Goal: Find specific page/section: Find specific page/section

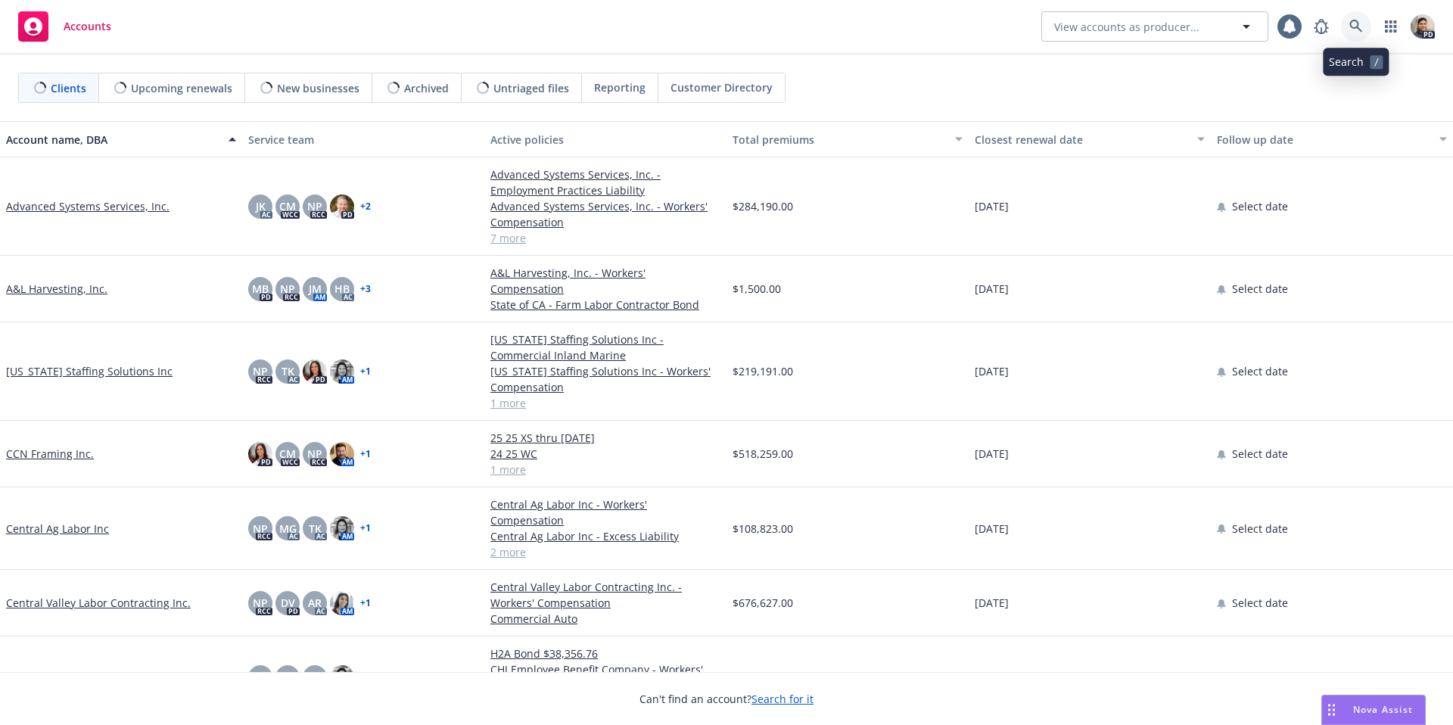
click at [1362, 30] on icon at bounding box center [1356, 27] width 14 height 14
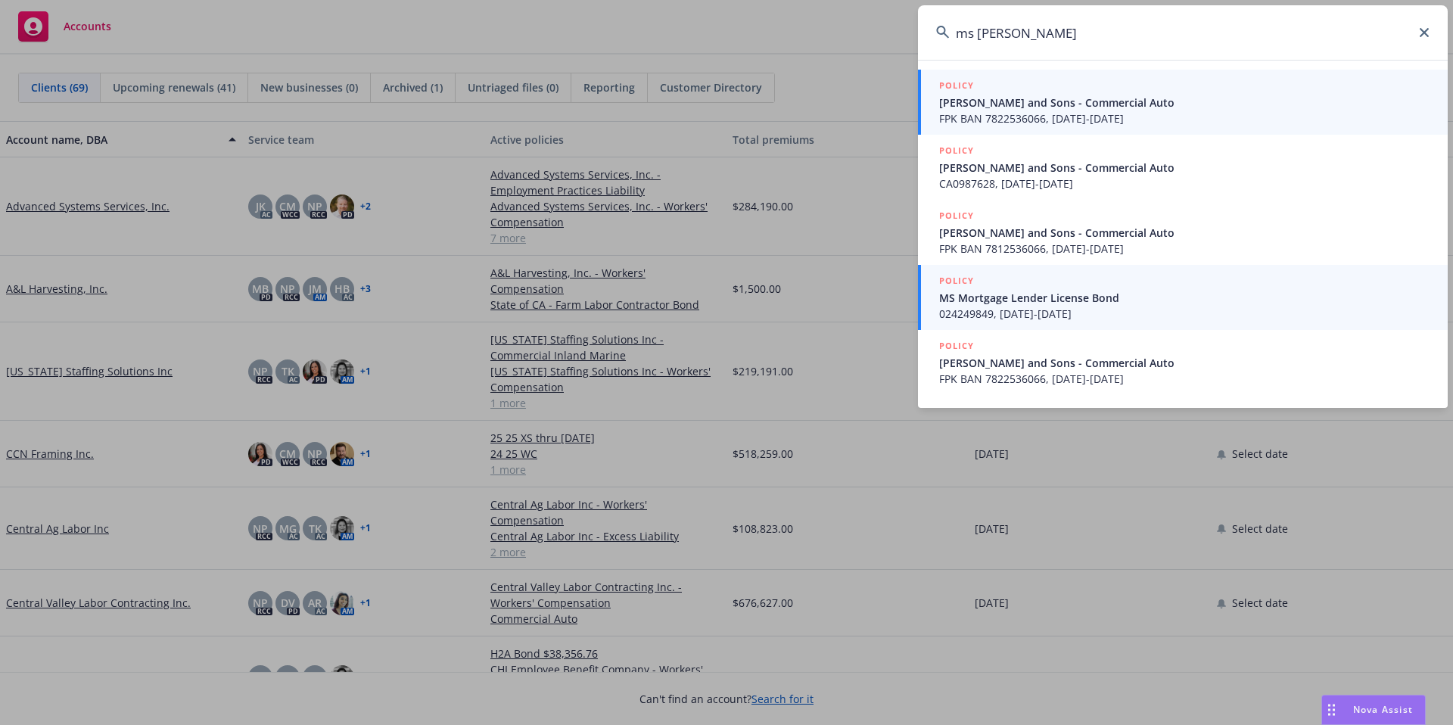
type input "ms [PERSON_NAME]"
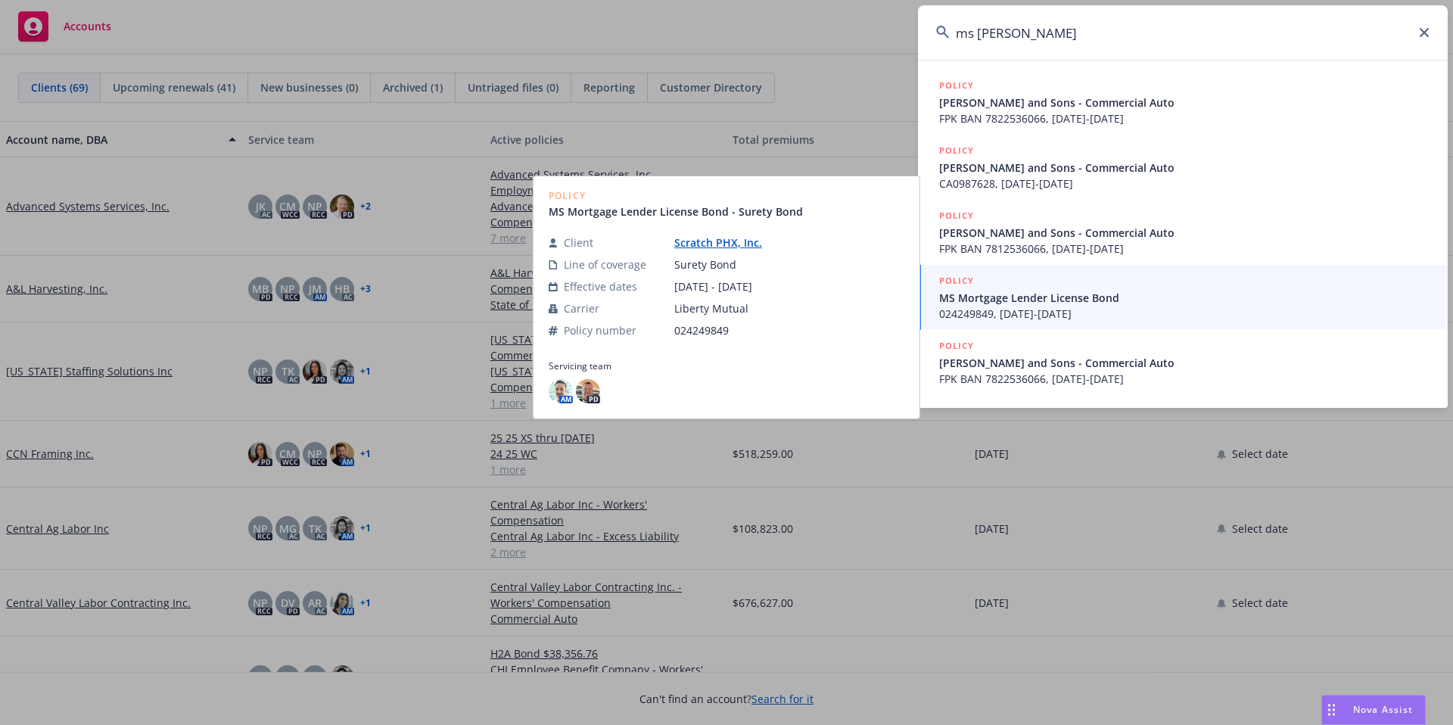
click at [1020, 101] on span "[PERSON_NAME] and Sons - Commercial Auto" at bounding box center [1184, 103] width 490 height 16
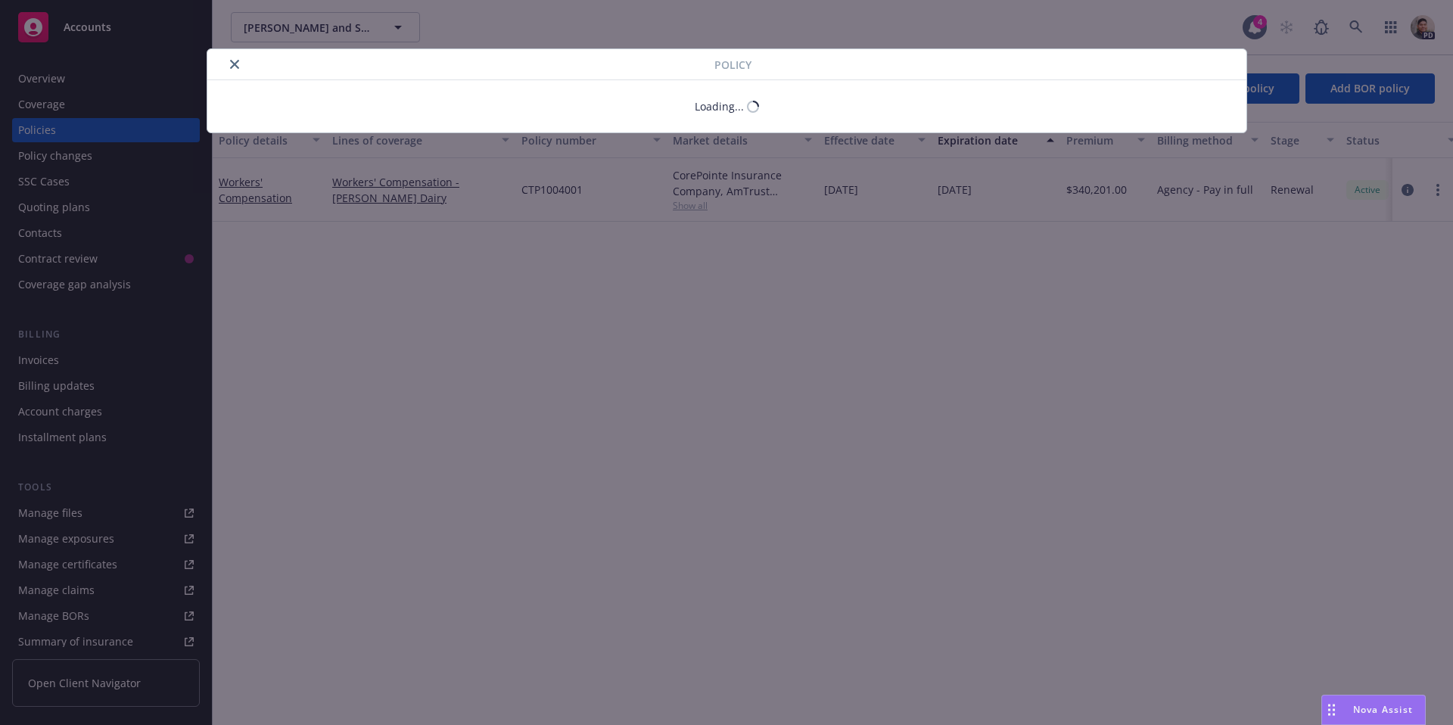
click at [48, 80] on div "Policy Loading..." at bounding box center [726, 362] width 1453 height 725
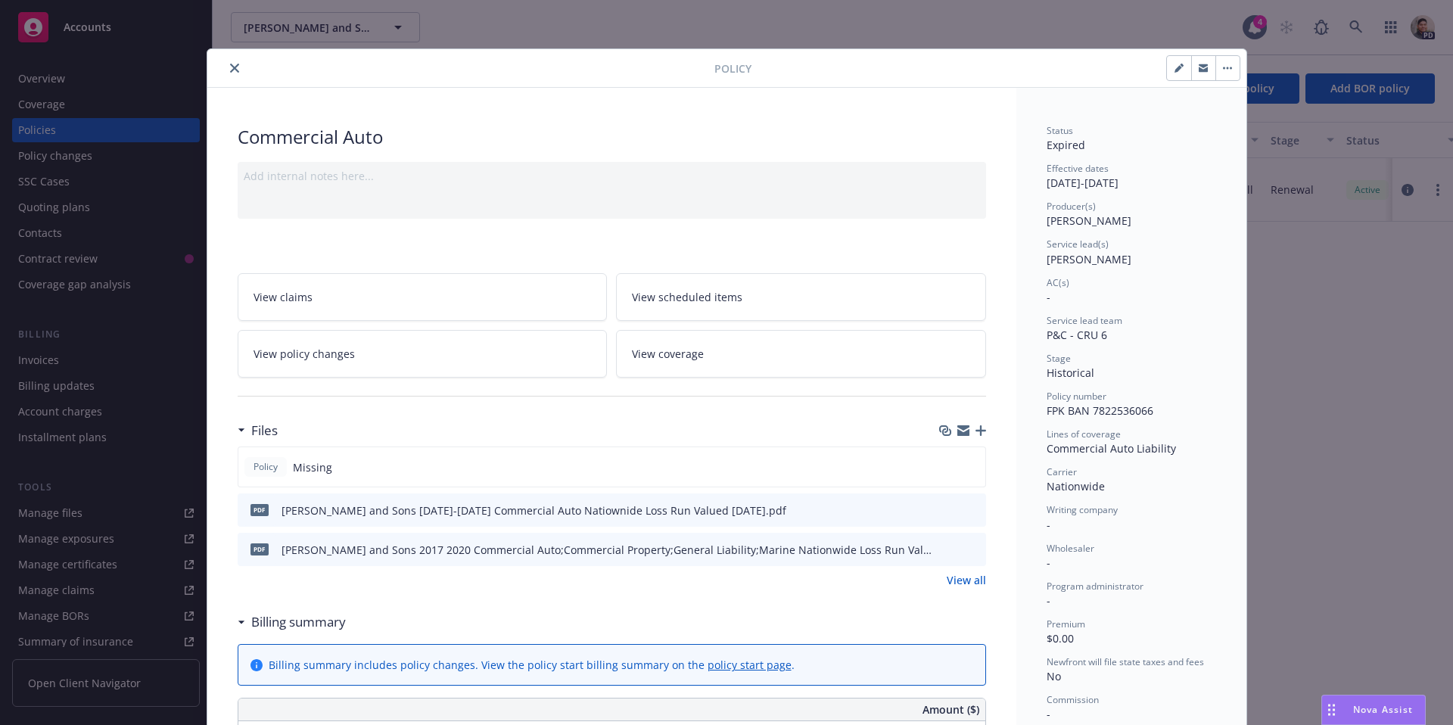
click at [235, 67] on icon "close" at bounding box center [234, 68] width 9 height 9
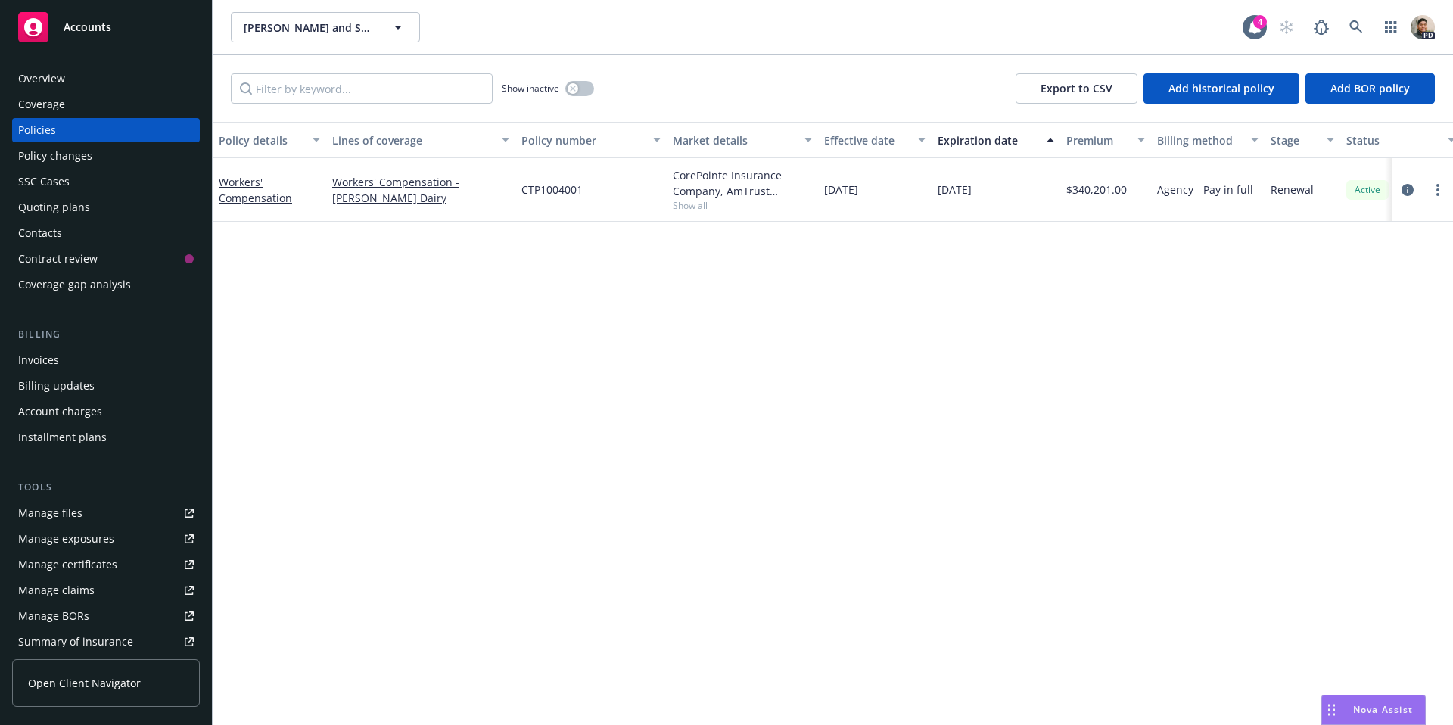
click at [49, 84] on div "Overview" at bounding box center [41, 79] width 47 height 24
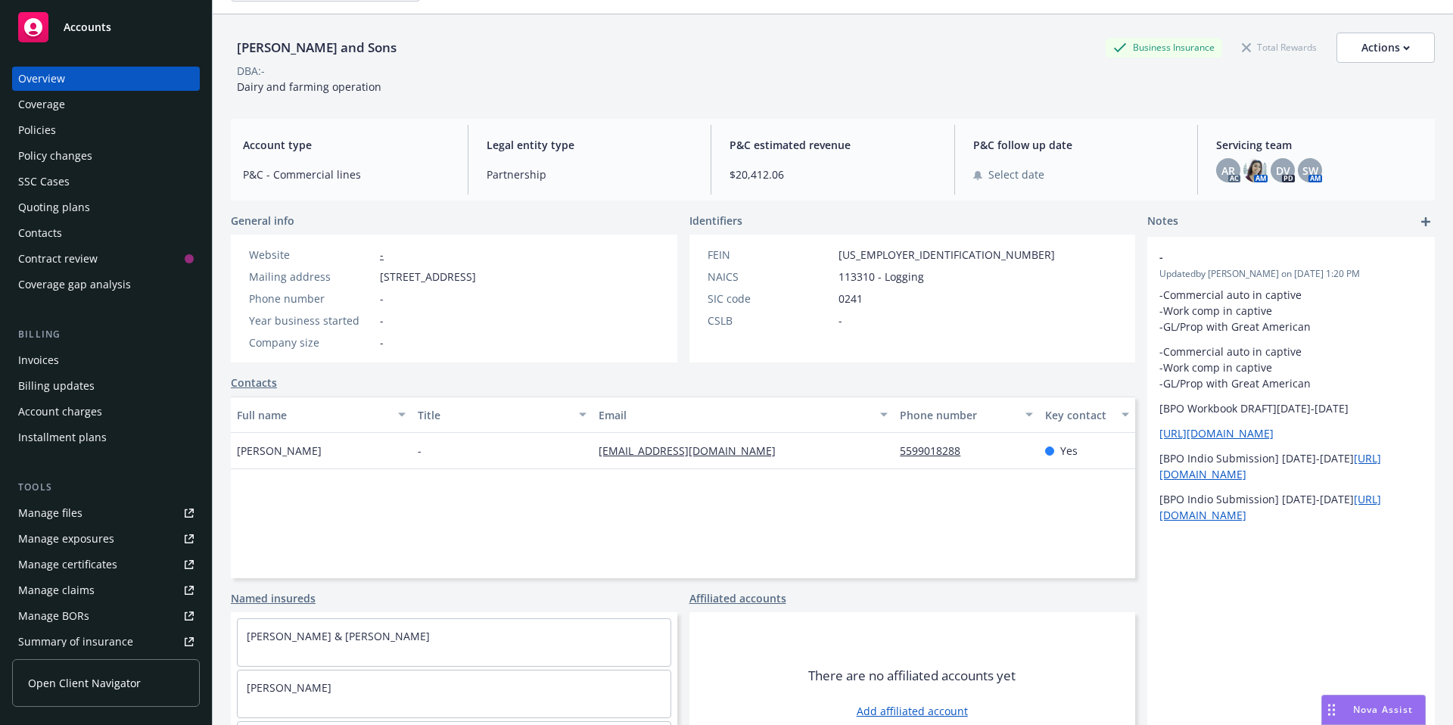
scroll to position [89, 0]
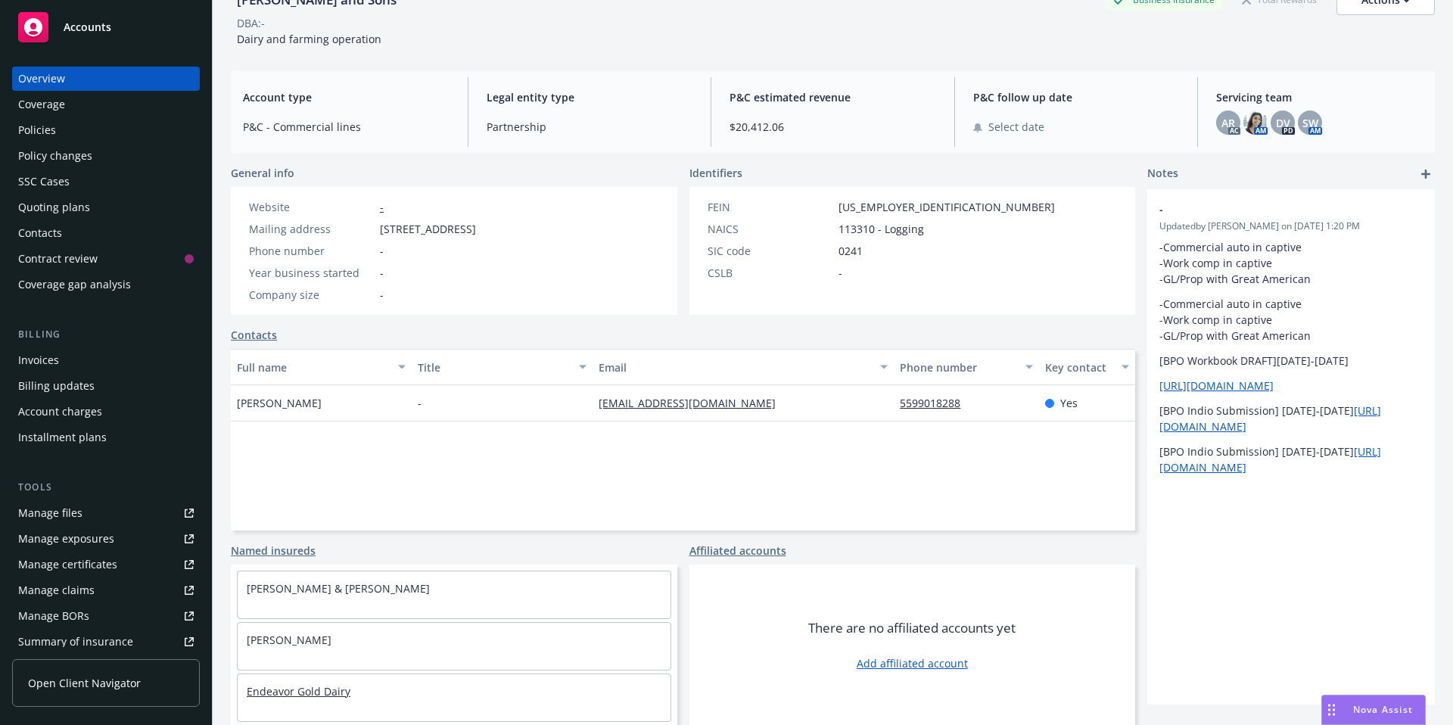
click at [302, 693] on link "Endeavor Gold Dairy" at bounding box center [299, 691] width 104 height 14
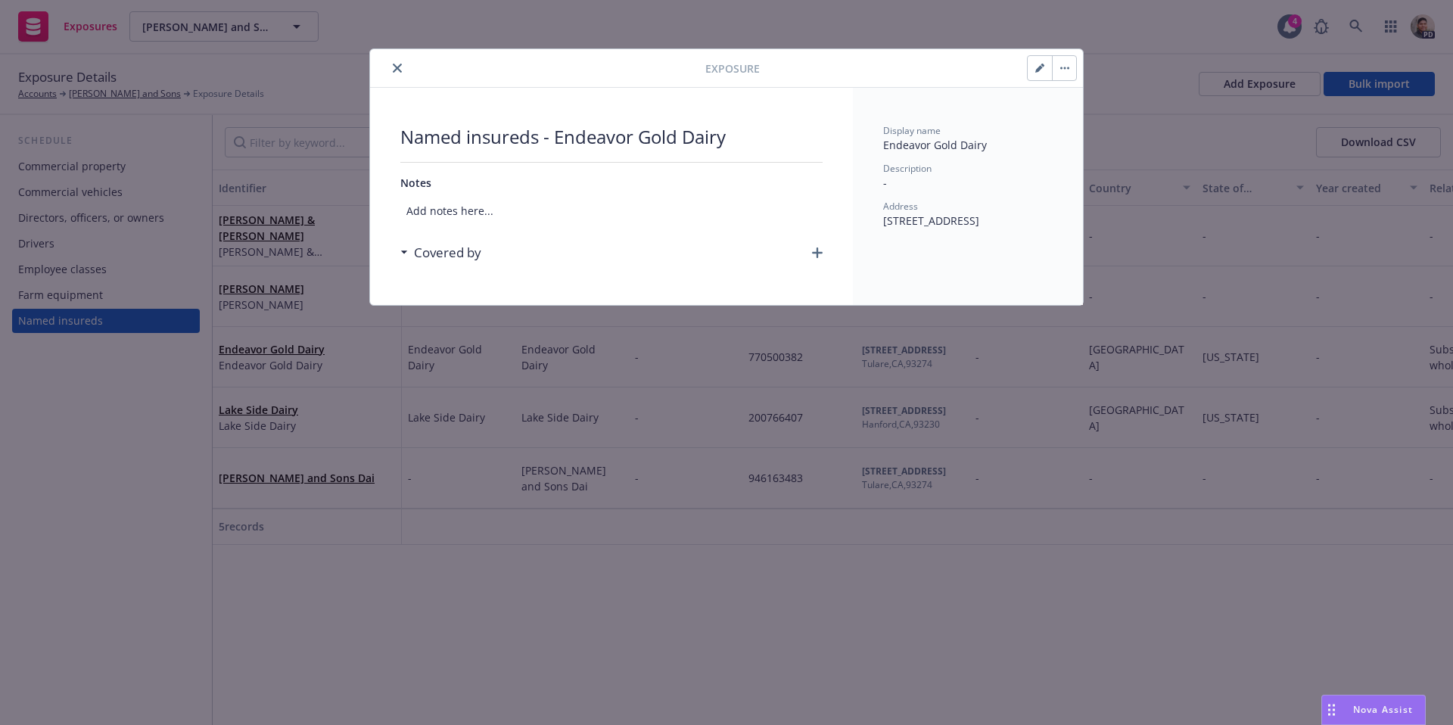
click at [393, 70] on icon "close" at bounding box center [397, 68] width 9 height 9
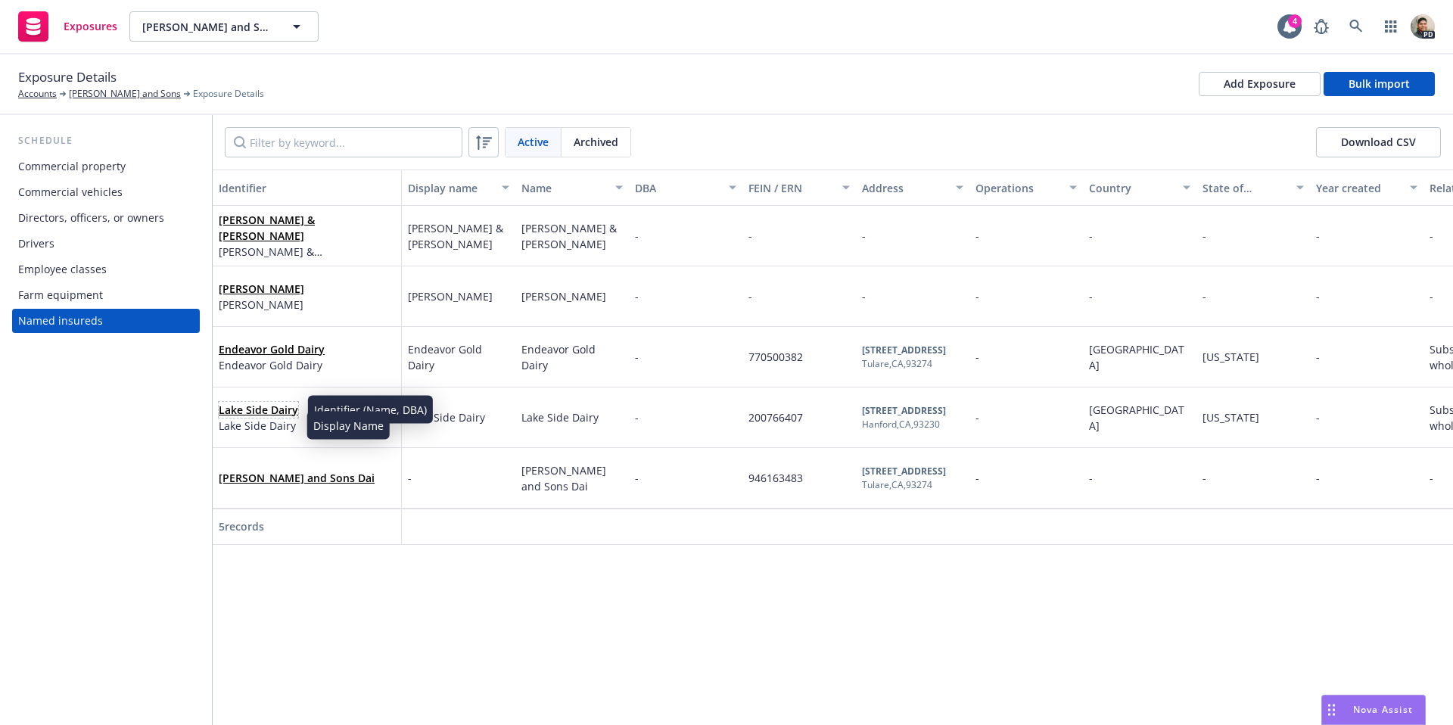
click at [244, 409] on link "Lake Side Dairy" at bounding box center [258, 410] width 79 height 14
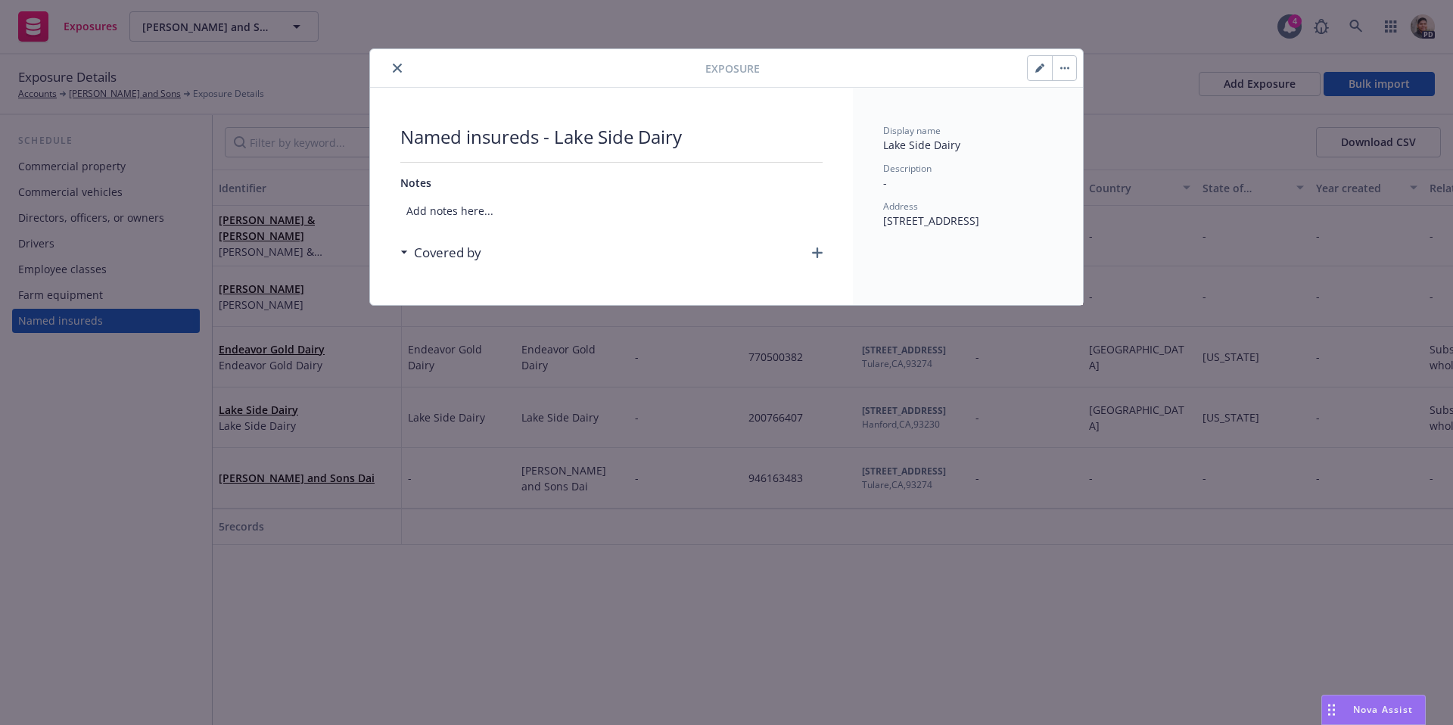
click at [391, 67] on button "close" at bounding box center [397, 68] width 18 height 18
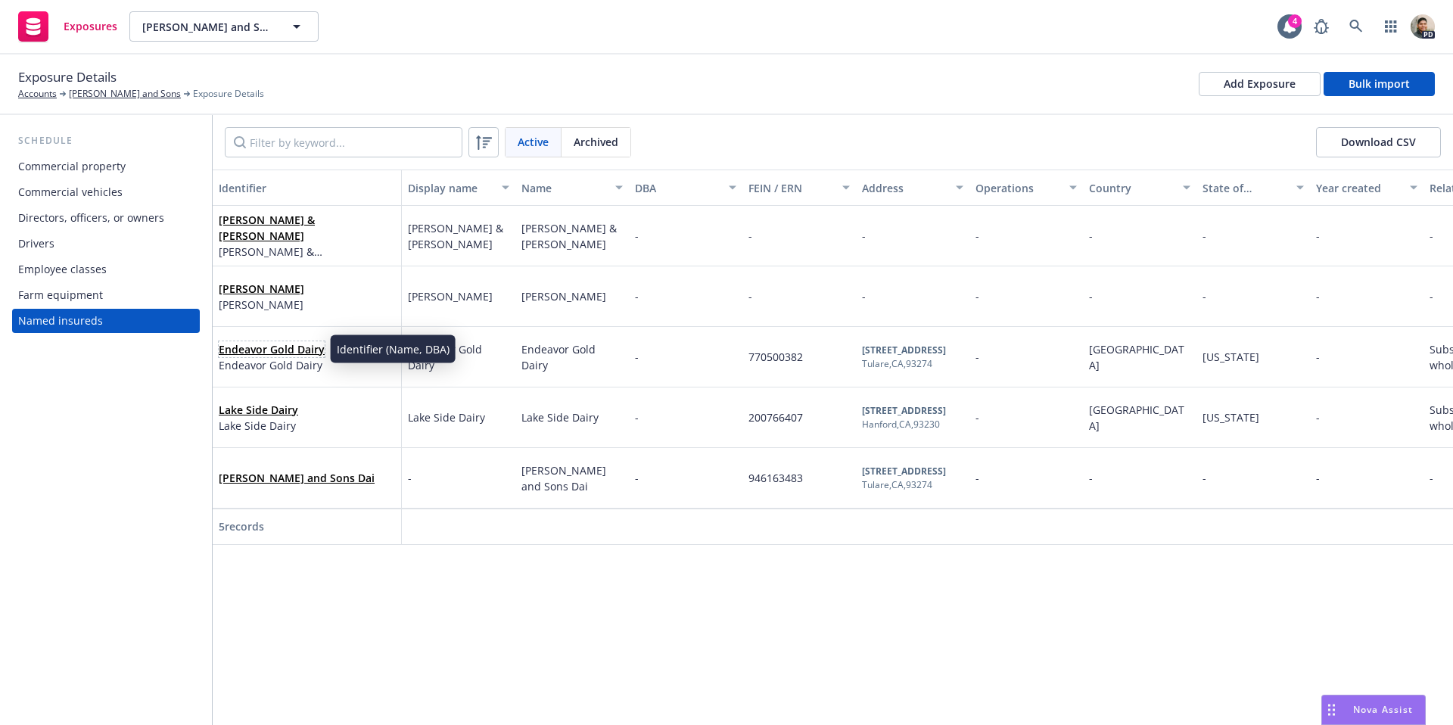
click at [247, 350] on link "Endeavor Gold Dairy" at bounding box center [272, 349] width 106 height 14
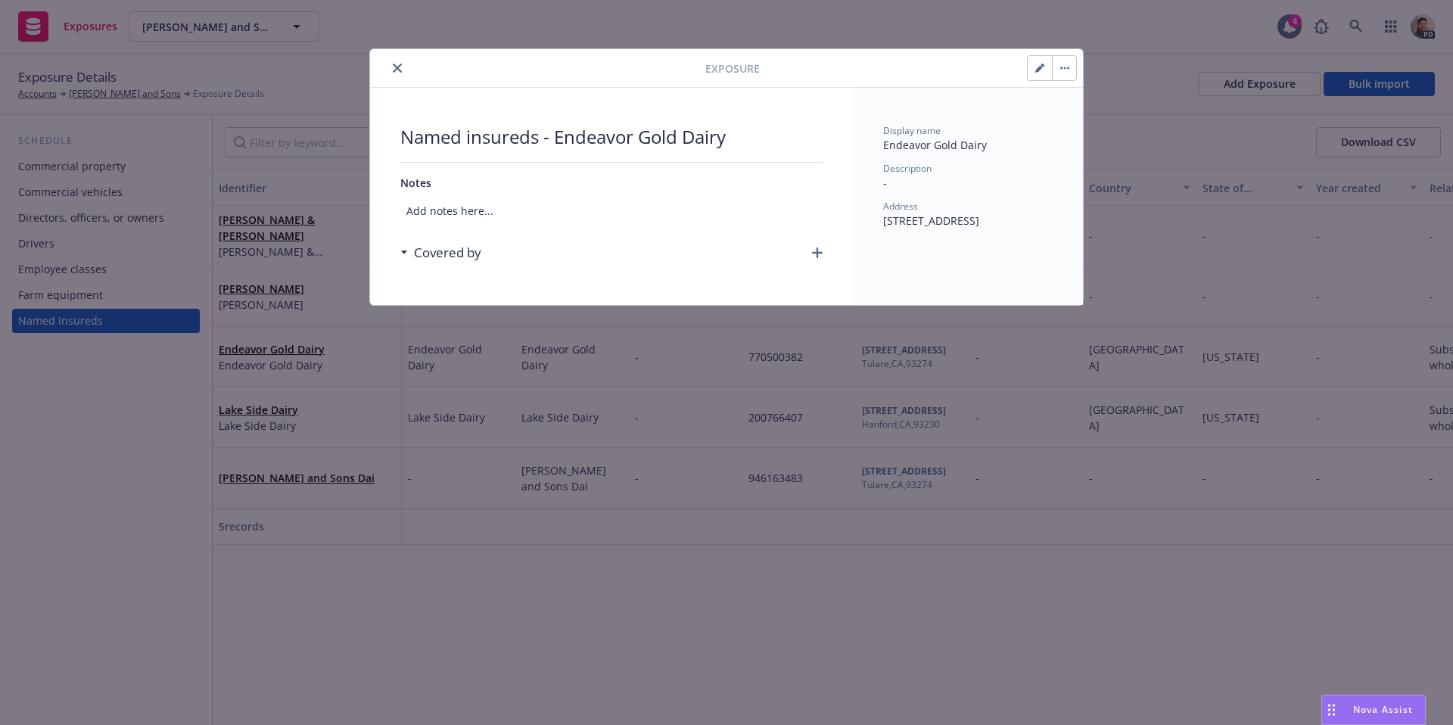
click at [397, 72] on icon "close" at bounding box center [397, 68] width 9 height 9
